Goal: Task Accomplishment & Management: Complete application form

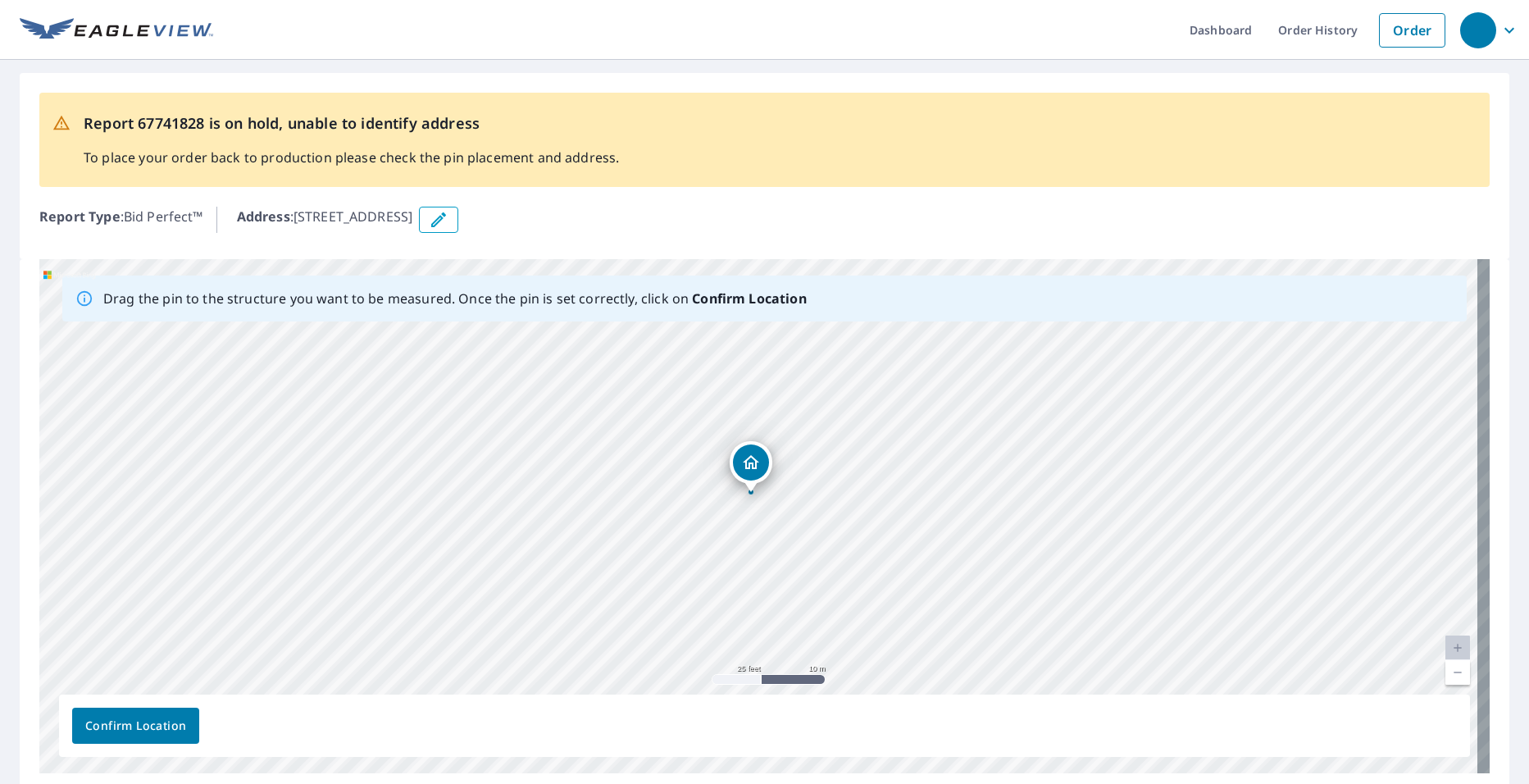
drag, startPoint x: 827, startPoint y: 576, endPoint x: 819, endPoint y: 554, distance: 23.4
click at [819, 554] on div "[STREET_ADDRESS]" at bounding box center [764, 516] width 1451 height 514
click at [165, 713] on button "Confirm Location" at bounding box center [136, 726] width 127 height 36
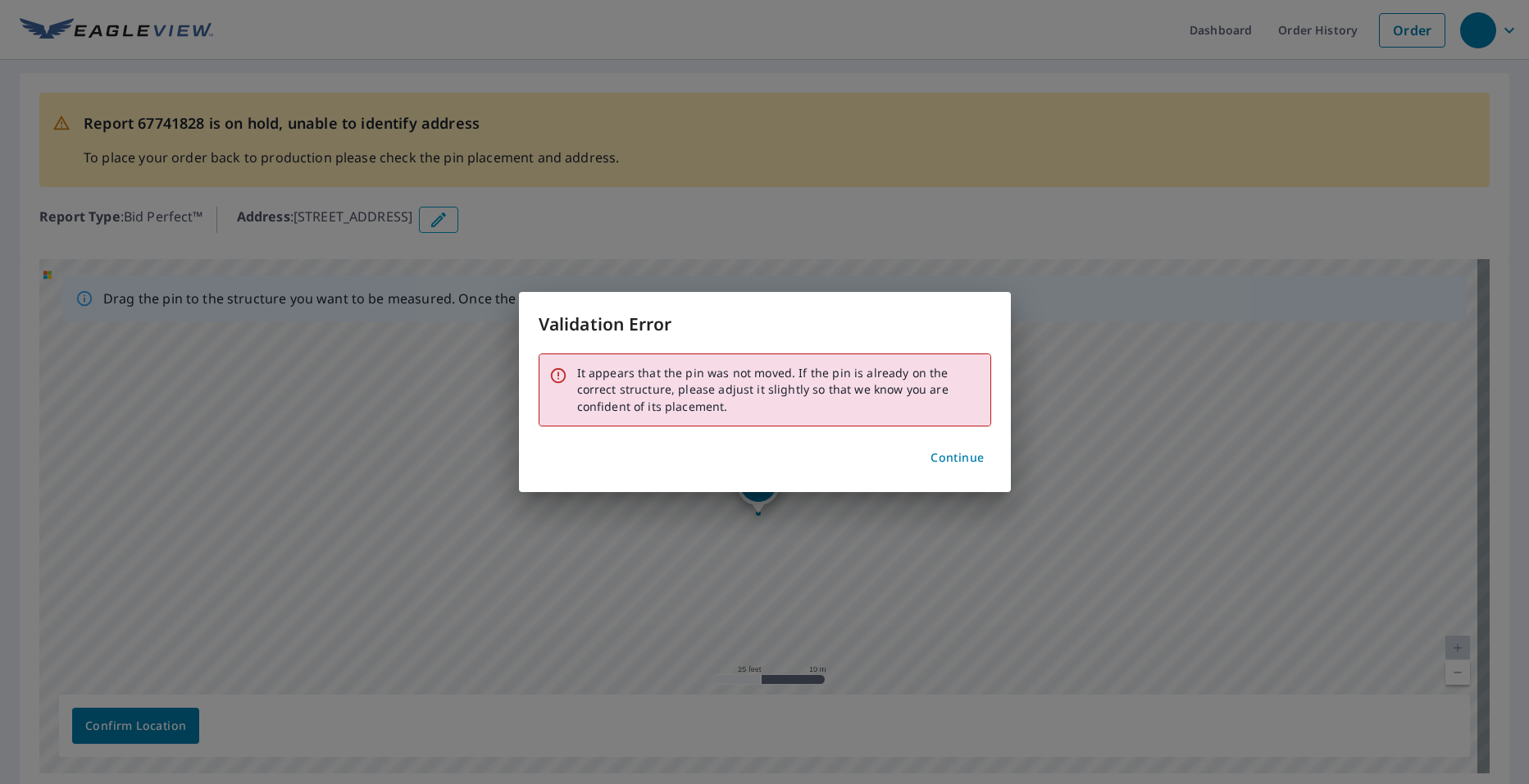
click at [968, 449] on span "Continue" at bounding box center [958, 457] width 53 height 20
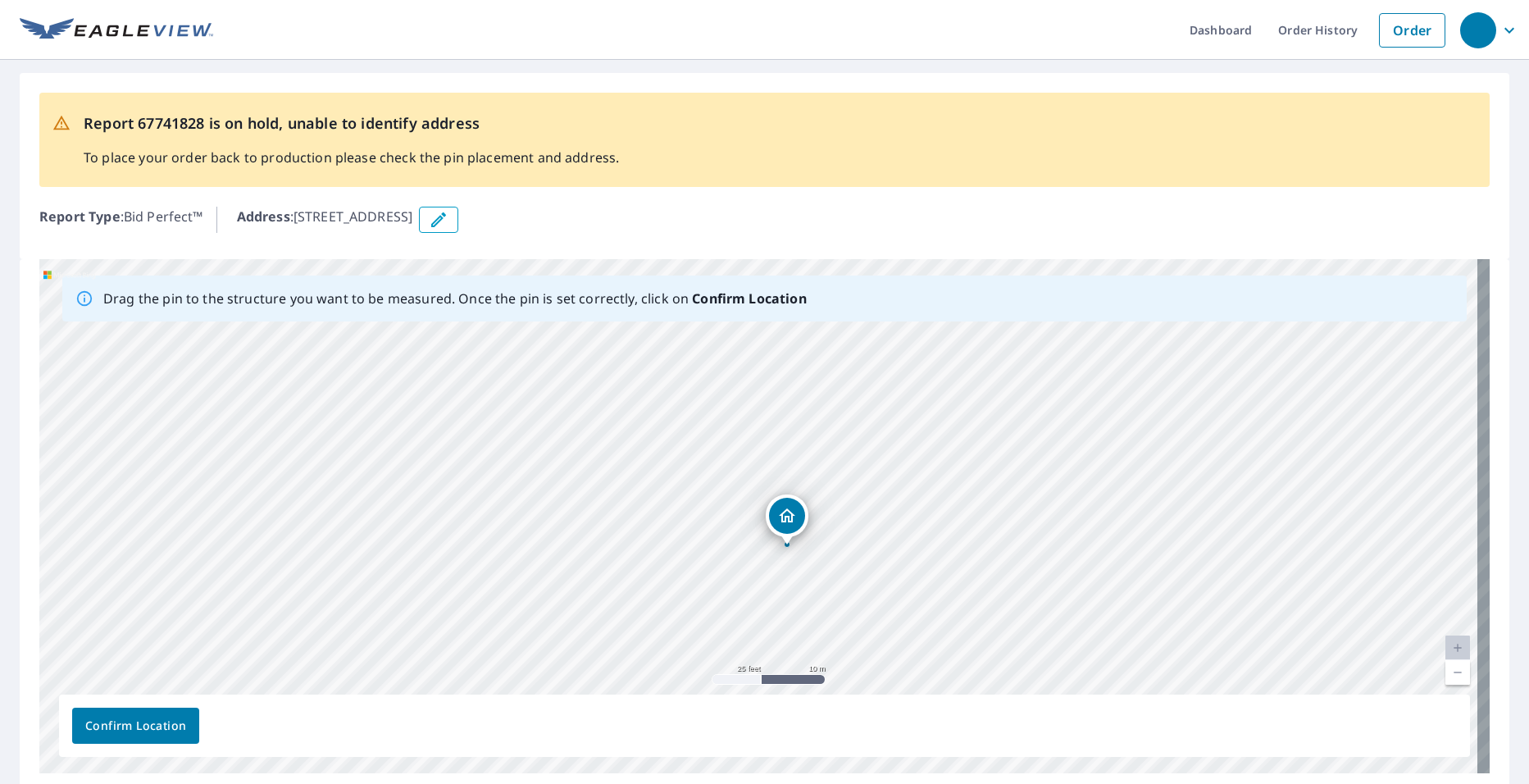
drag, startPoint x: 759, startPoint y: 484, endPoint x: 788, endPoint y: 515, distance: 42.4
click at [157, 726] on span "Confirm Location" at bounding box center [136, 726] width 101 height 20
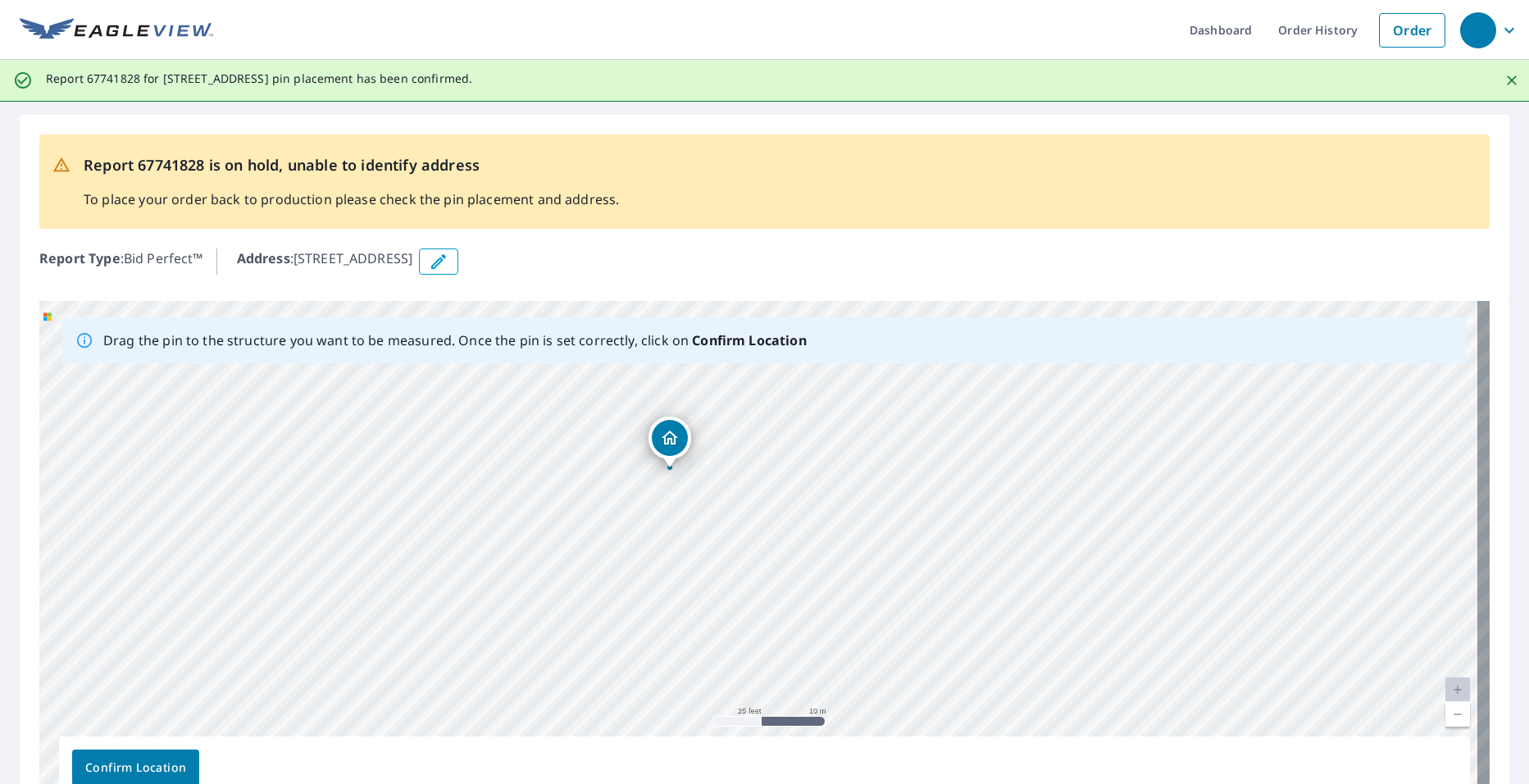
drag, startPoint x: 455, startPoint y: 519, endPoint x: 366, endPoint y: 433, distance: 123.8
click at [366, 433] on div "[STREET_ADDRESS]" at bounding box center [764, 558] width 1451 height 514
drag, startPoint x: 680, startPoint y: 439, endPoint x: 691, endPoint y: 440, distance: 11.0
click at [691, 440] on div "[STREET_ADDRESS]" at bounding box center [764, 558] width 1451 height 514
click at [159, 763] on span "Confirm Location" at bounding box center [136, 767] width 101 height 20
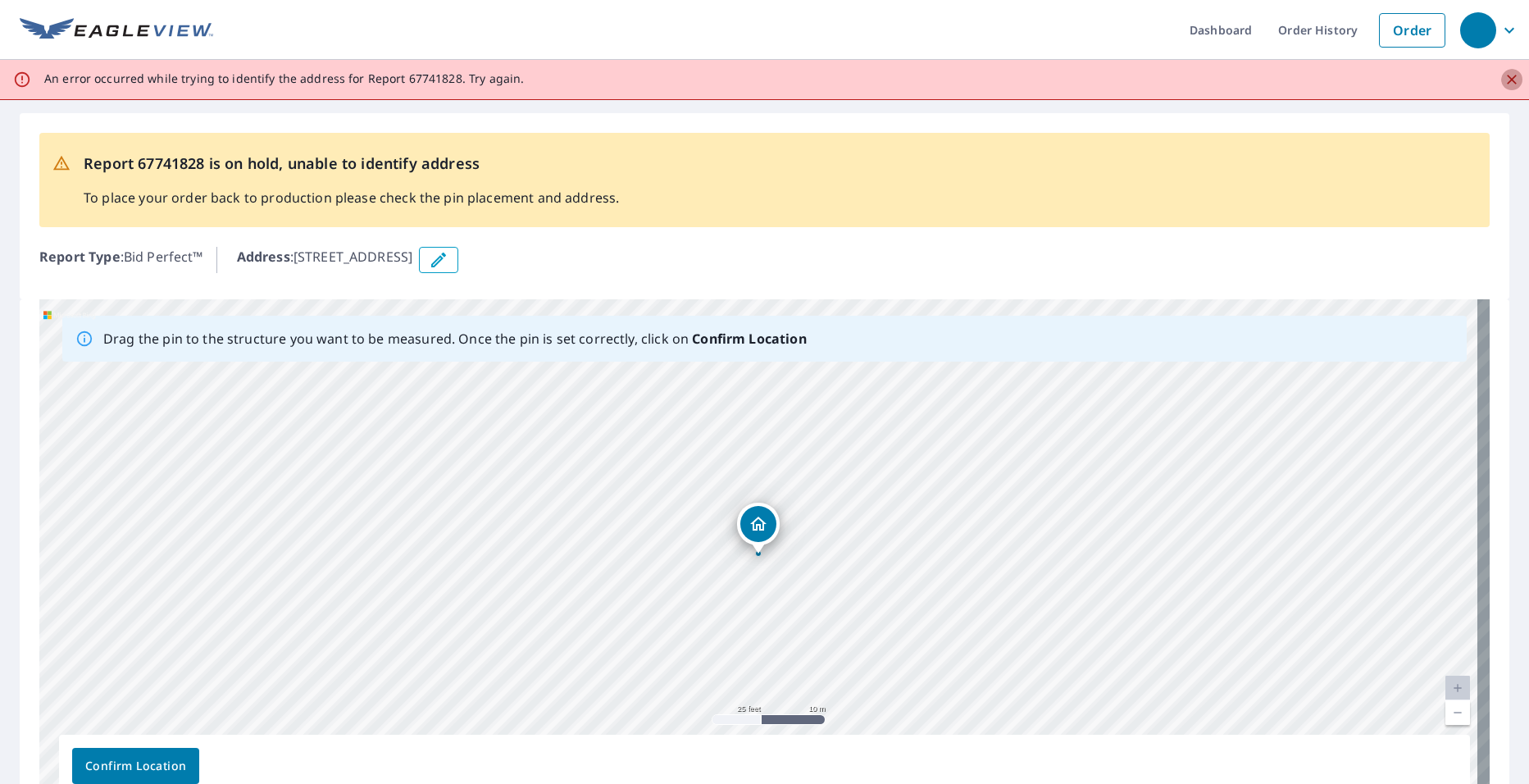
click at [1507, 78] on icon "Close" at bounding box center [1512, 79] width 10 height 10
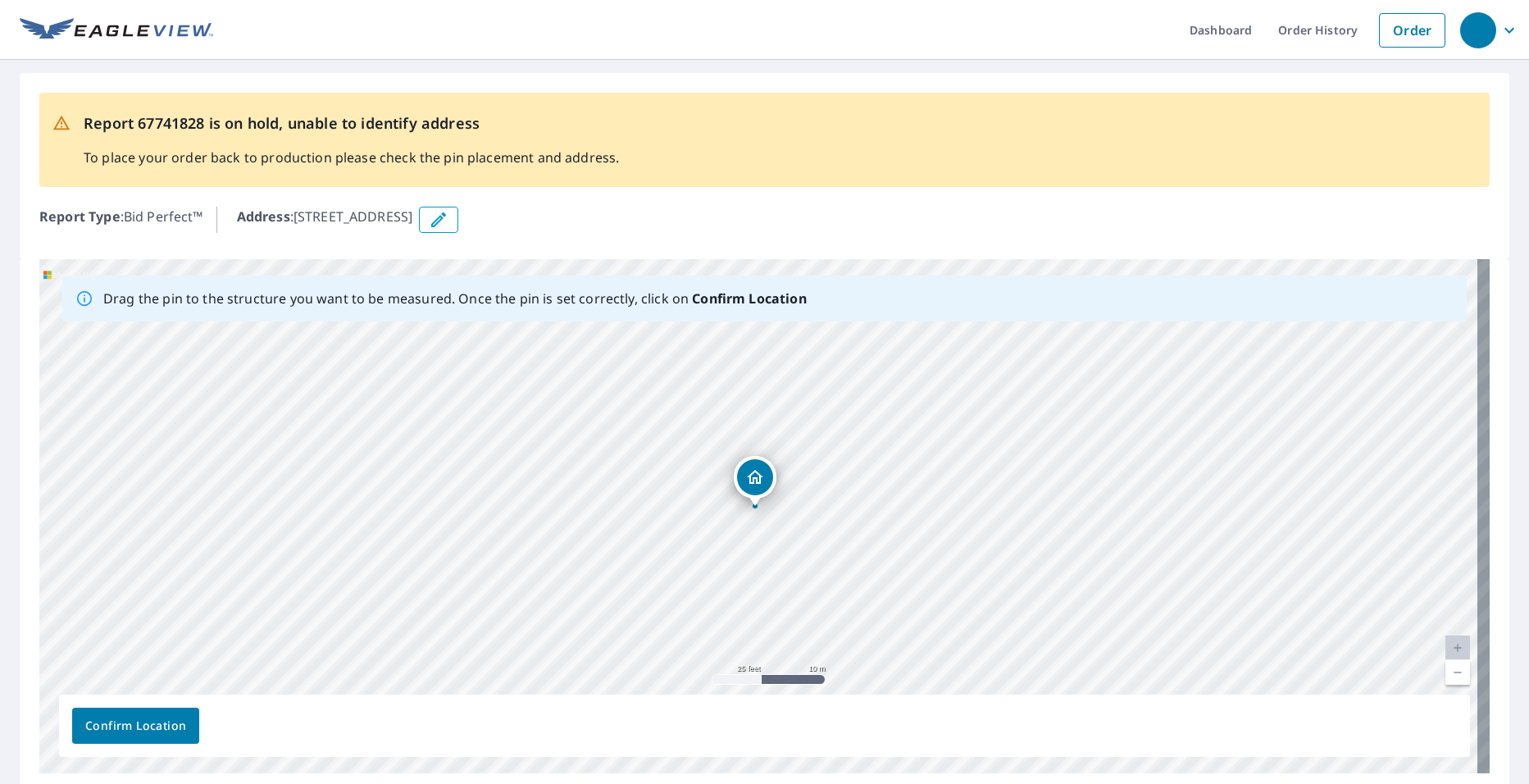
click at [763, 472] on div "[STREET_ADDRESS]" at bounding box center [764, 516] width 1451 height 514
click at [182, 728] on span "Confirm Location" at bounding box center [136, 726] width 101 height 20
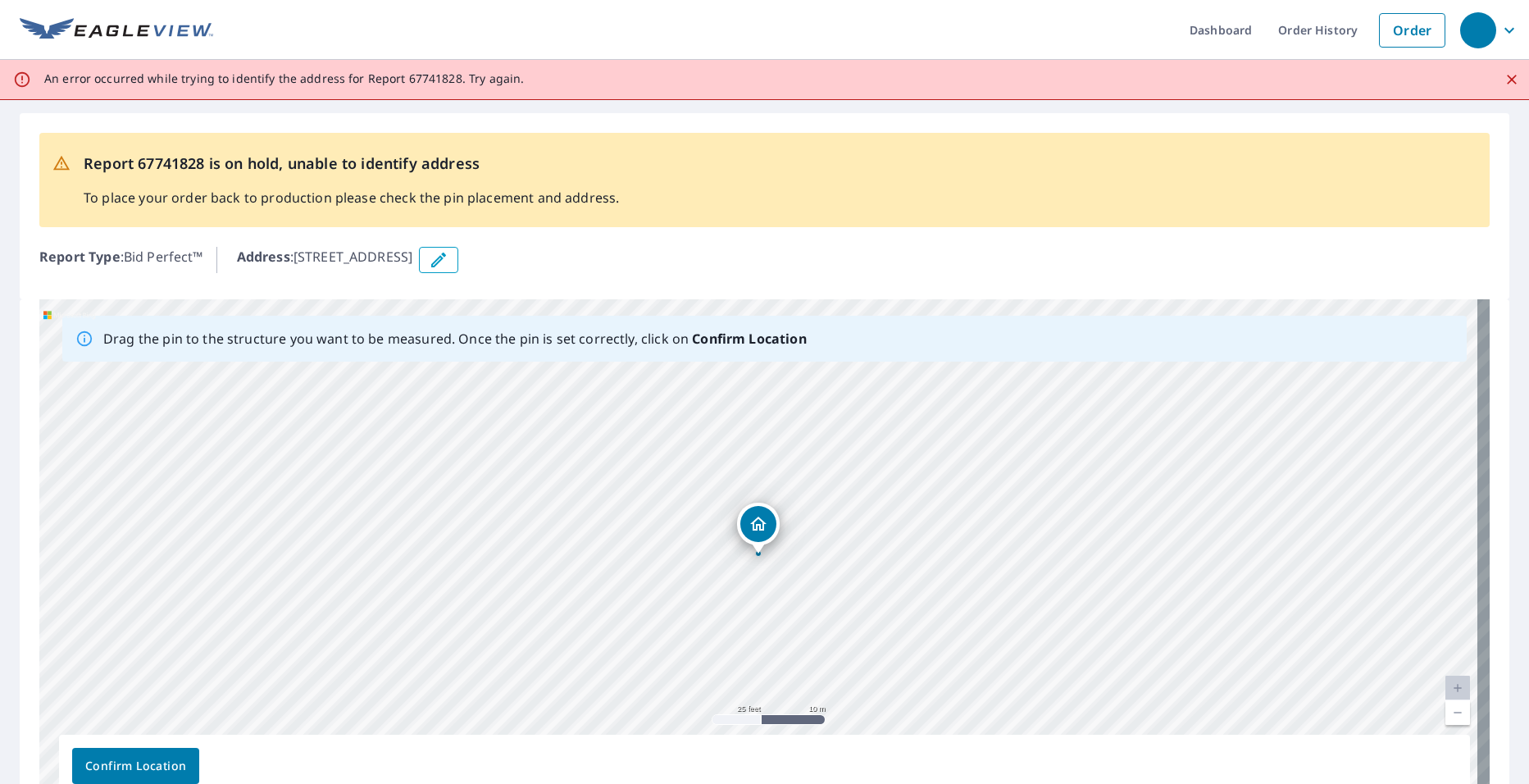
click at [1509, 71] on div at bounding box center [1506, 79] width 34 height 30
click at [1507, 76] on icon "Close" at bounding box center [1512, 79] width 10 height 10
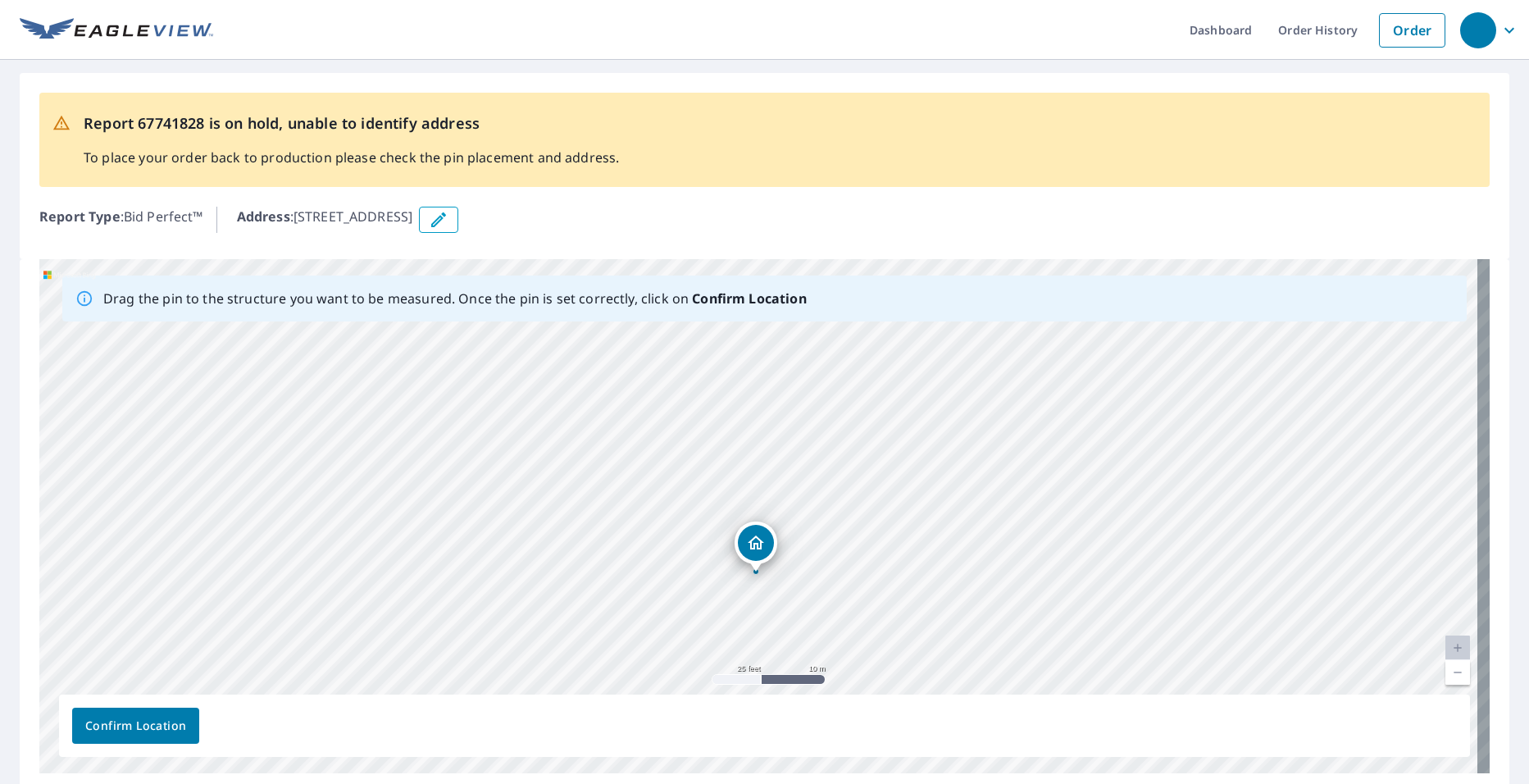
drag, startPoint x: 765, startPoint y: 486, endPoint x: 768, endPoint y: 550, distance: 64.1
click at [768, 550] on div "[STREET_ADDRESS]" at bounding box center [764, 516] width 1451 height 514
click at [170, 721] on span "Confirm Location" at bounding box center [136, 726] width 101 height 20
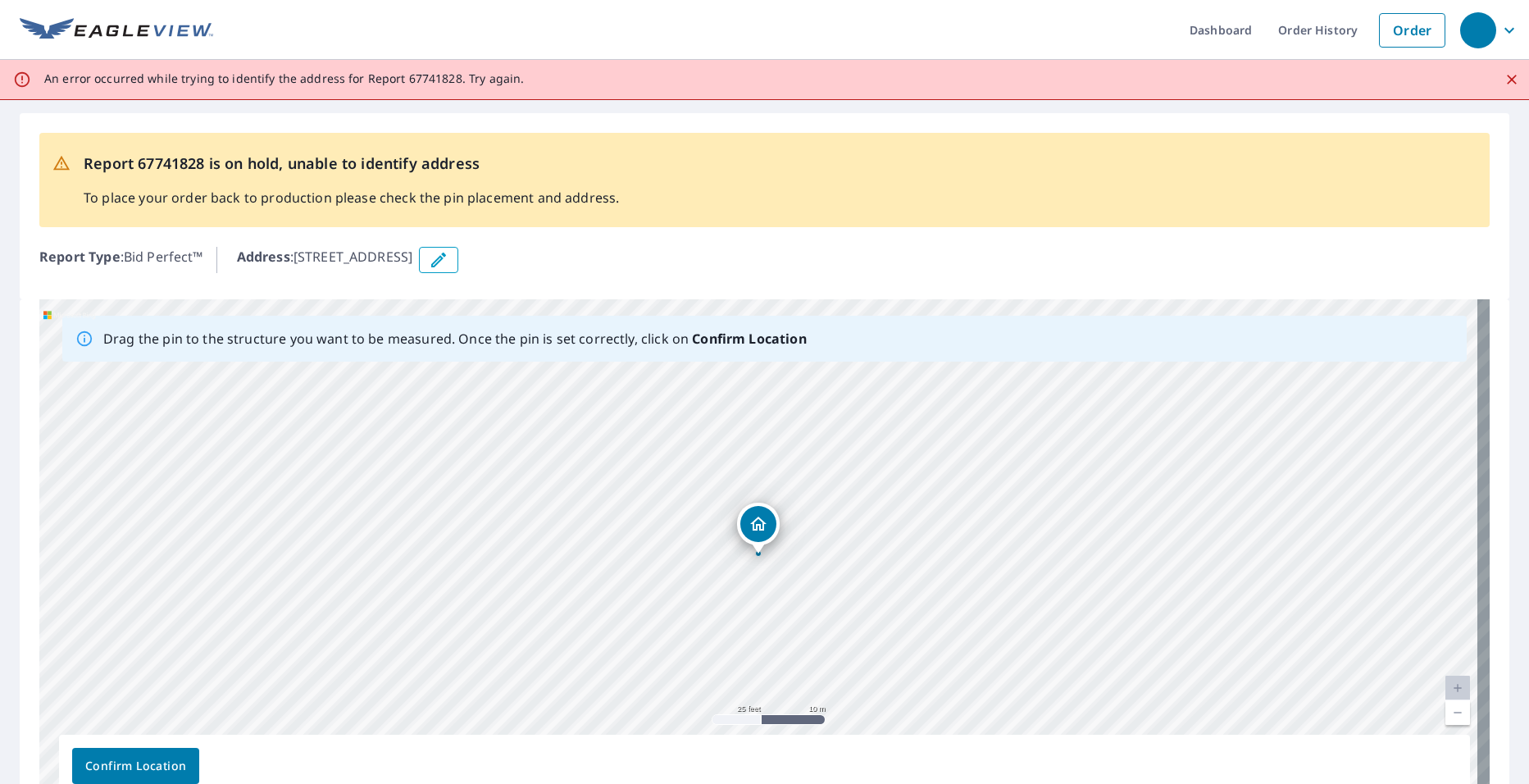
click at [1507, 81] on icon "Close" at bounding box center [1512, 79] width 10 height 10
